Goal: Task Accomplishment & Management: Use online tool/utility

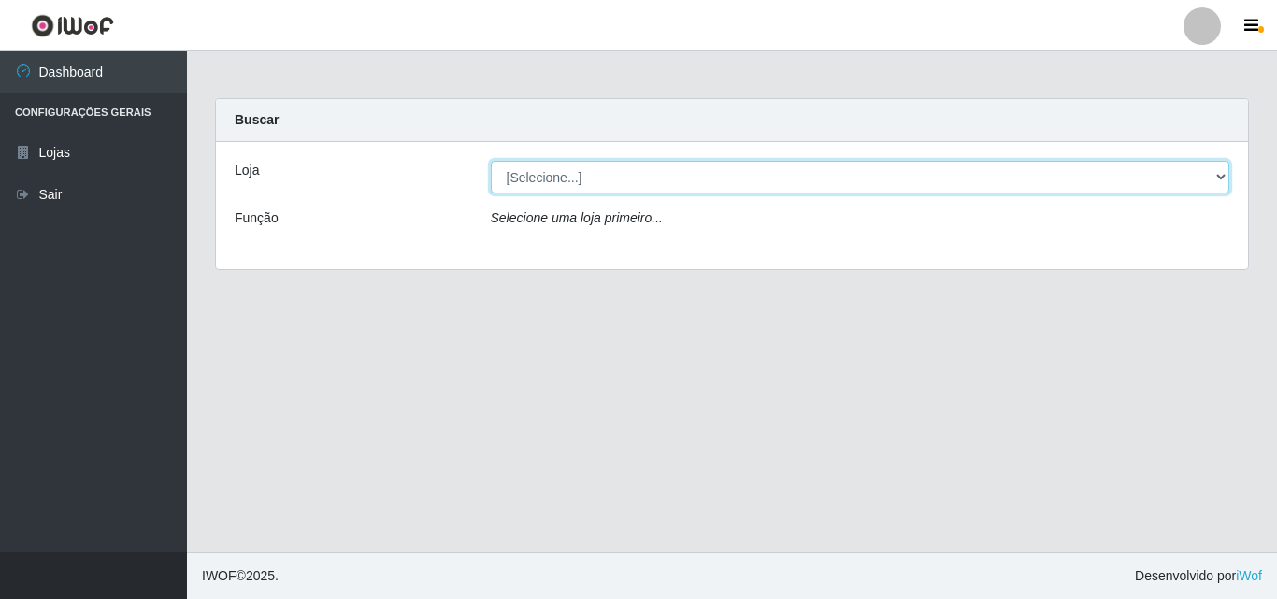
click at [572, 173] on select "[Selecione...] Atacado Vem - Loja 31 [GEOGRAPHIC_DATA]" at bounding box center [861, 177] width 740 height 33
select select "437"
click at [491, 161] on select "[Selecione...] Atacado Vem - Loja 31 [GEOGRAPHIC_DATA]" at bounding box center [861, 177] width 740 height 33
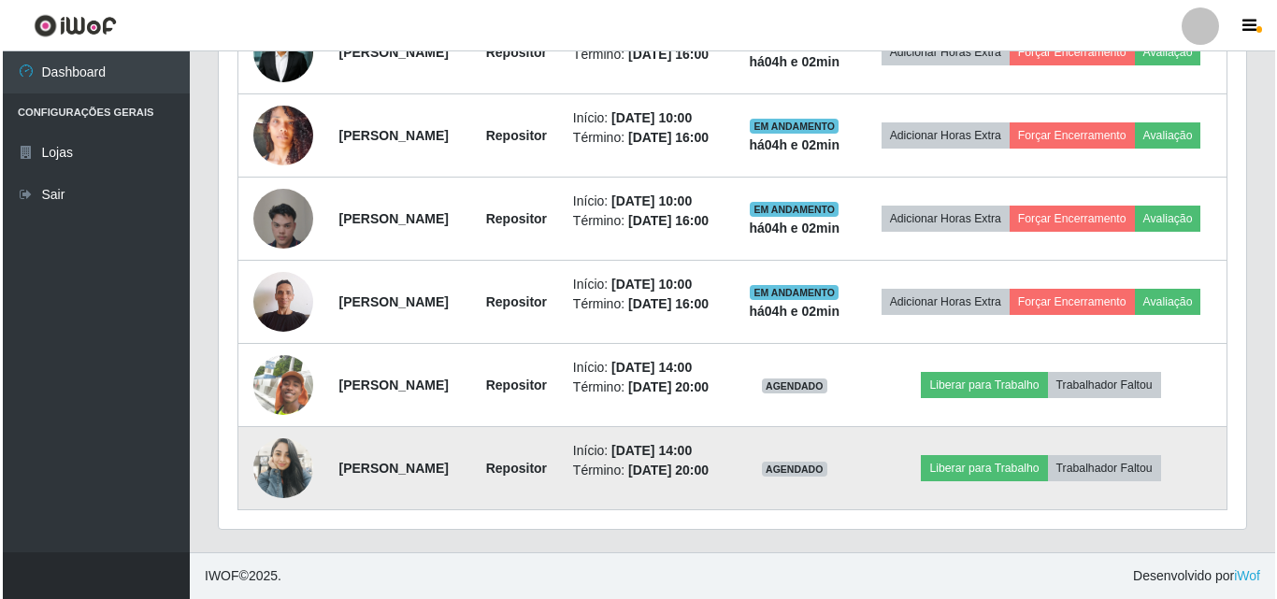
scroll to position [1128, 0]
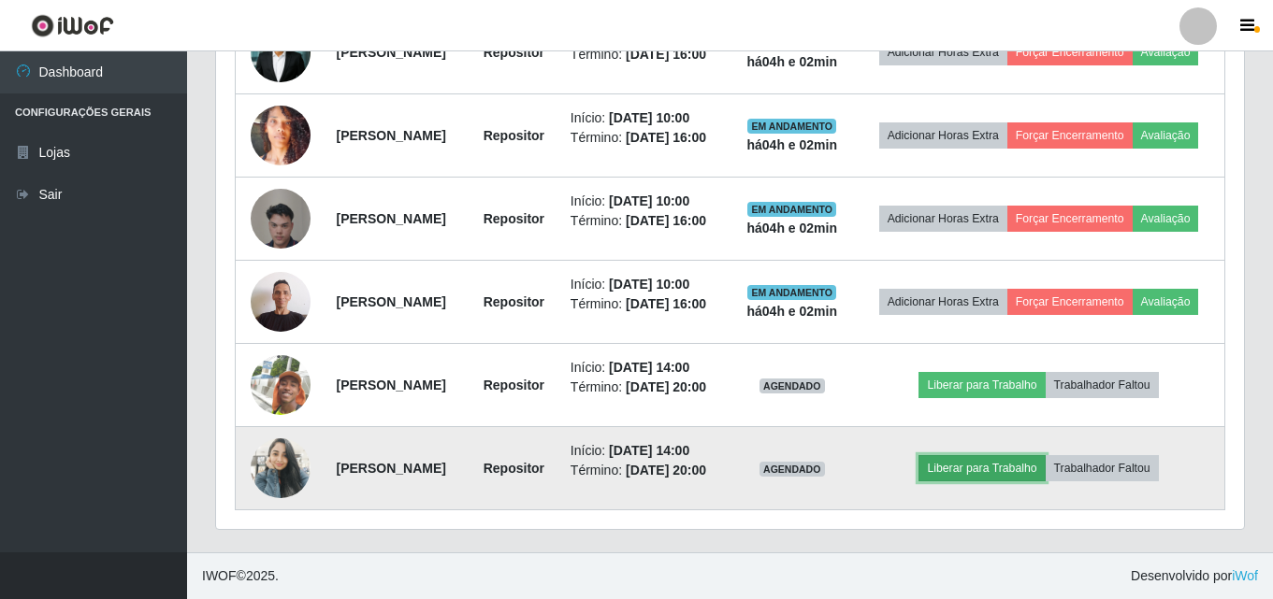
click at [1037, 455] on button "Liberar para Trabalho" at bounding box center [981, 468] width 126 height 26
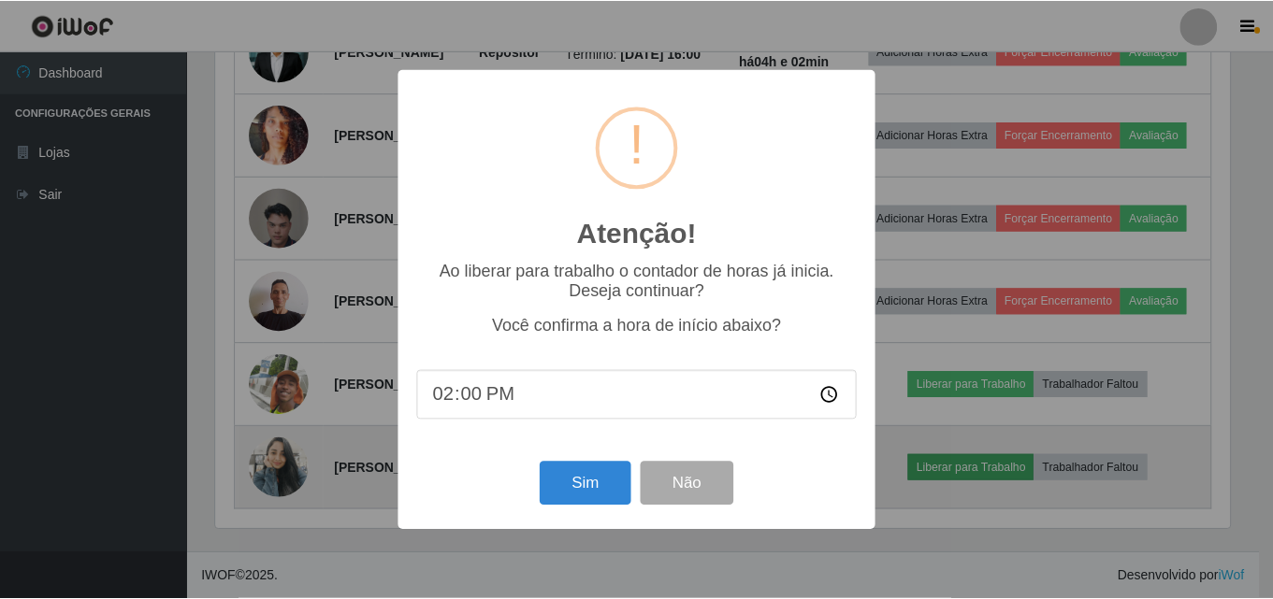
scroll to position [388, 1018]
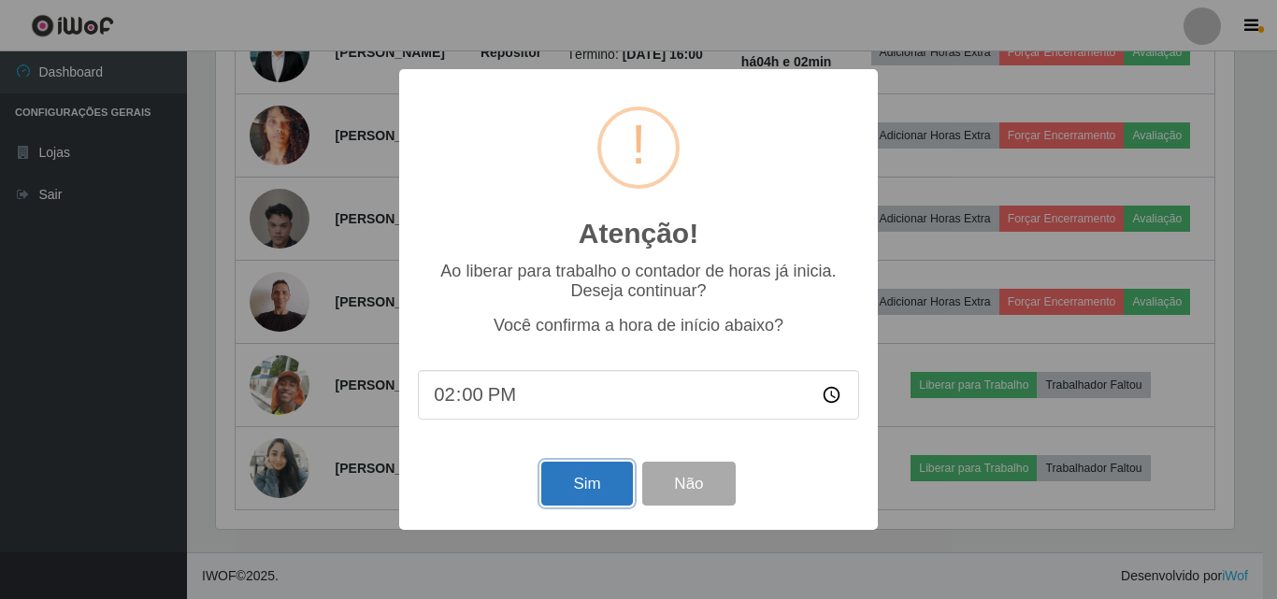
click at [599, 481] on button "Sim" at bounding box center [586, 484] width 91 height 44
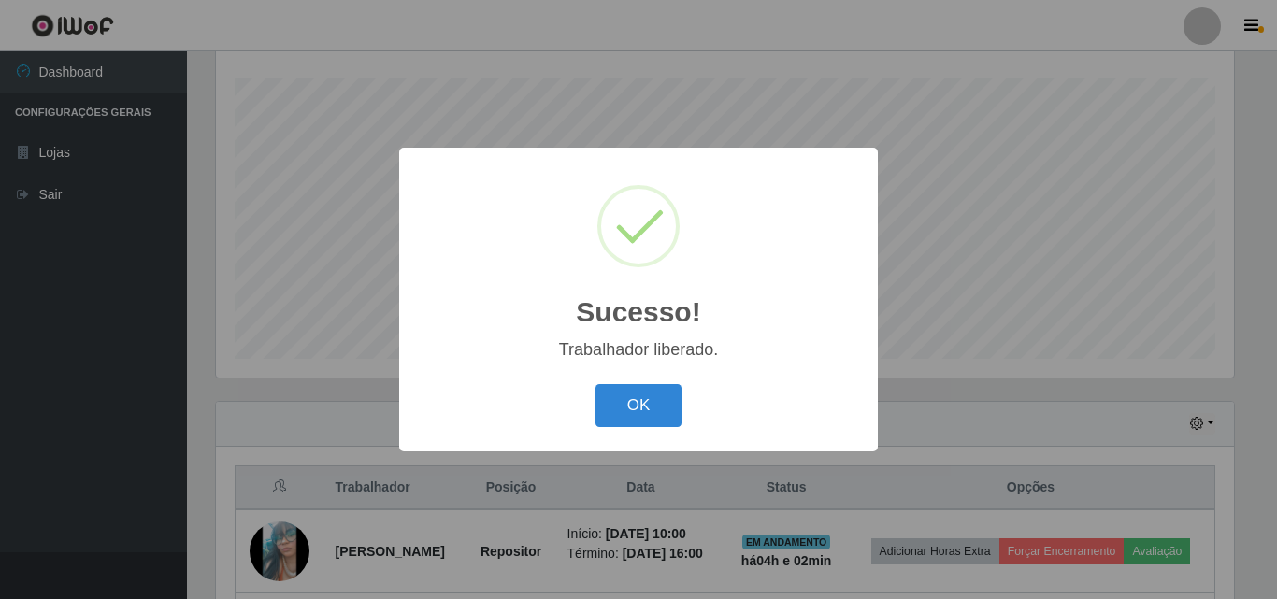
click at [596, 384] on button "OK" at bounding box center [639, 406] width 87 height 44
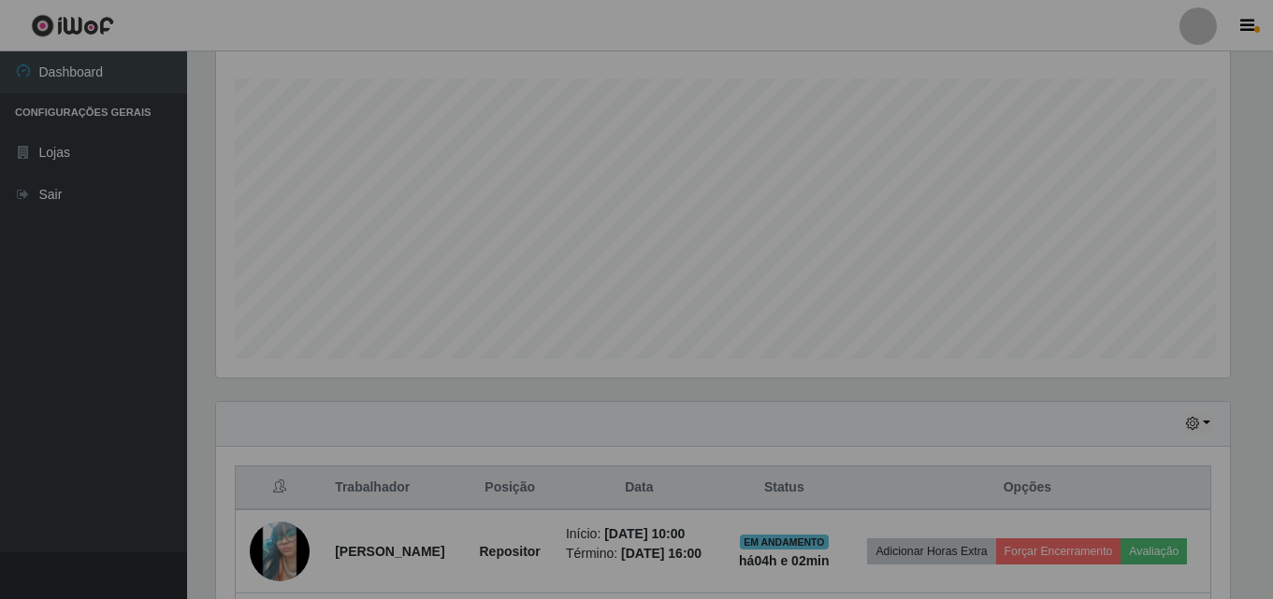
scroll to position [388, 1028]
